Goal: Information Seeking & Learning: Learn about a topic

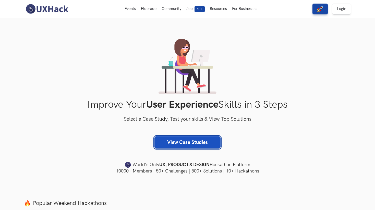
click at [189, 146] on link "View Case Studies" at bounding box center [187, 142] width 66 height 12
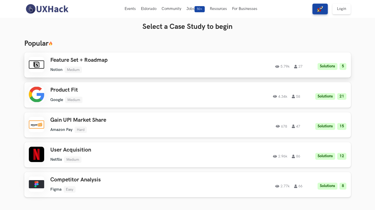
click at [135, 56] on link "Feature Set + Roadmap Notion Medium Notion Medium Solutions 5 5.79k 27 5.79k 27…" at bounding box center [187, 64] width 326 height 25
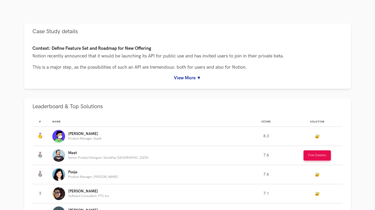
scroll to position [218, 0]
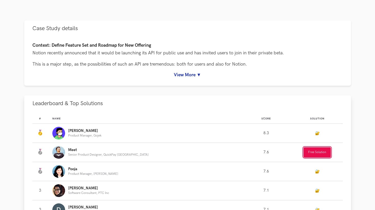
click at [308, 149] on button "Free Solution" at bounding box center [316, 152] width 27 height 10
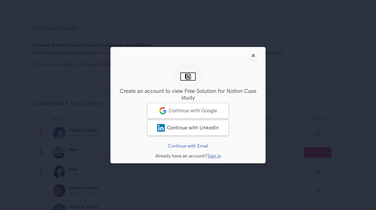
click at [298, 153] on div "Close modal window Sign Up Create an account to view Free Solution for Notion C…" at bounding box center [188, 105] width 376 height 210
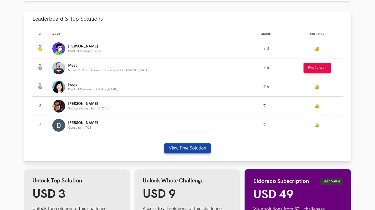
scroll to position [340, 0]
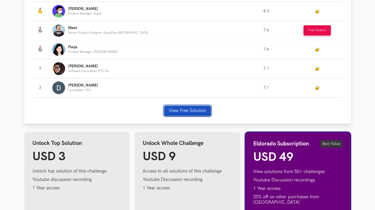
click at [205, 111] on button "View Free Solution" at bounding box center [187, 111] width 47 height 10
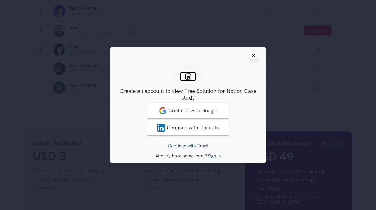
click at [253, 52] on button "Close modal window" at bounding box center [253, 56] width 8 height 8
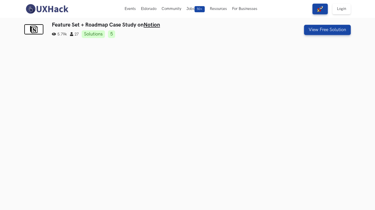
scroll to position [5, 0]
